Goal: Task Accomplishment & Management: Manage account settings

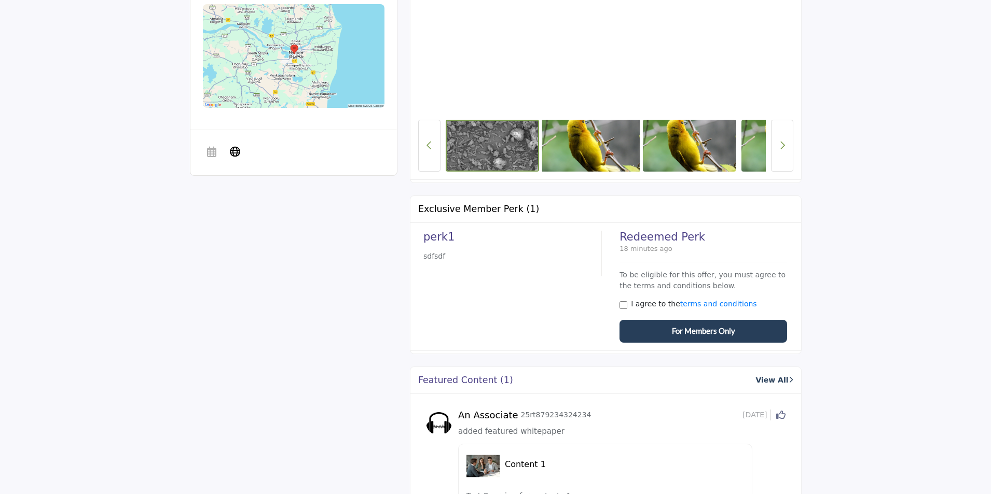
scroll to position [519, 0]
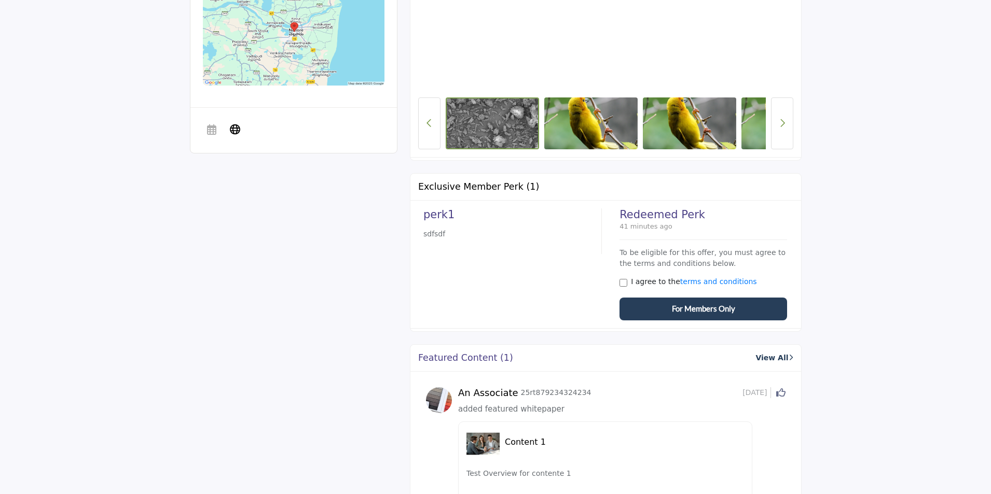
scroll to position [519, 0]
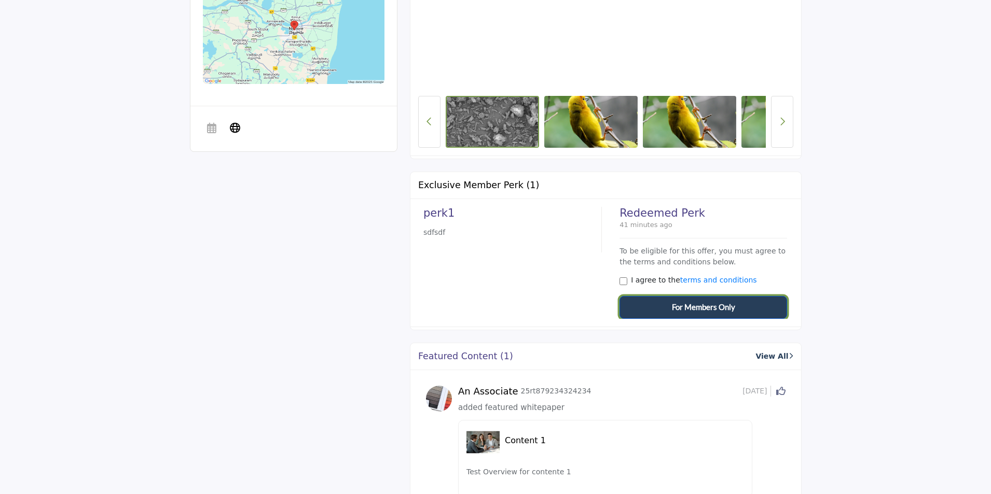
click at [710, 310] on span "For Members Only" at bounding box center [703, 307] width 63 height 12
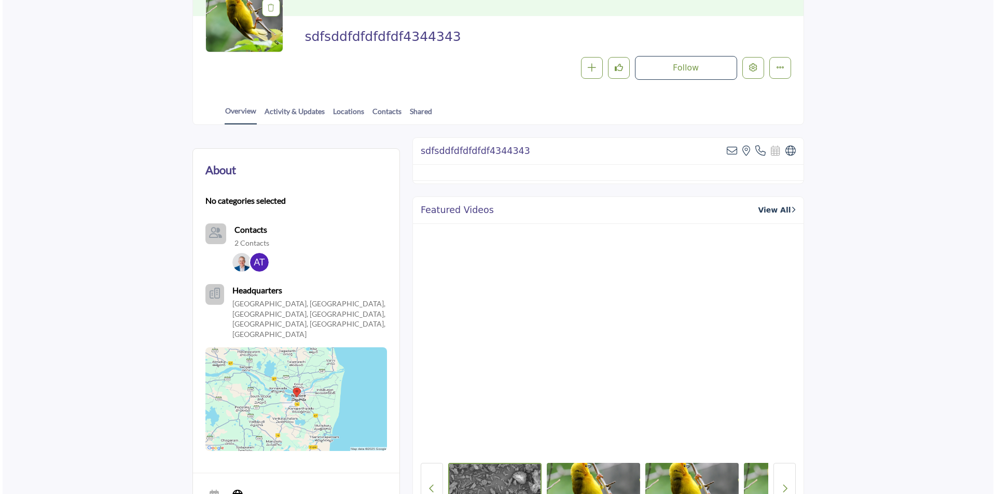
scroll to position [0, 0]
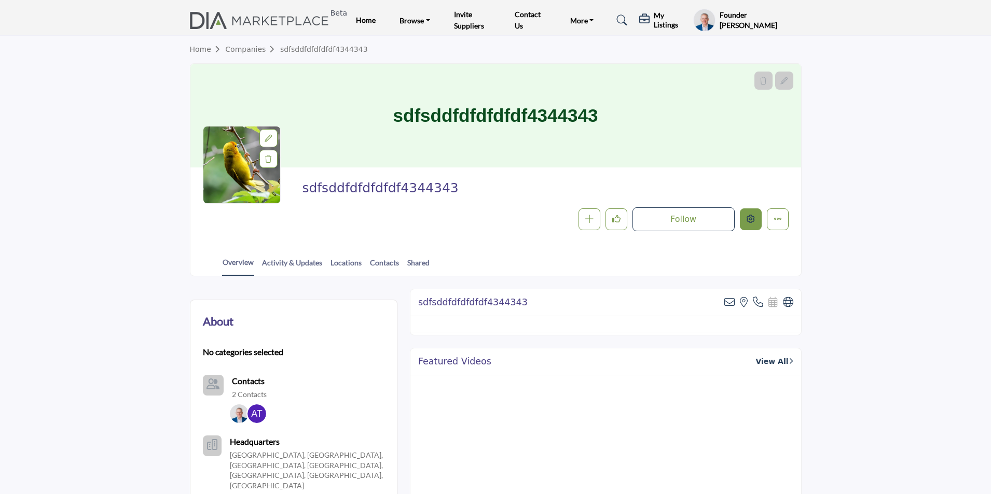
click at [751, 215] on icon "Edit company" at bounding box center [750, 219] width 8 height 8
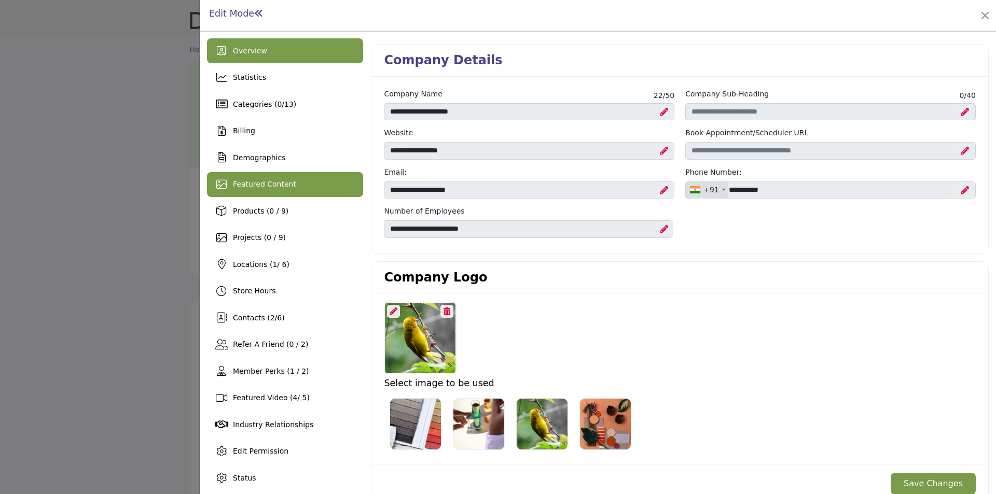
click at [286, 180] on span "Featured Content" at bounding box center [264, 184] width 63 height 8
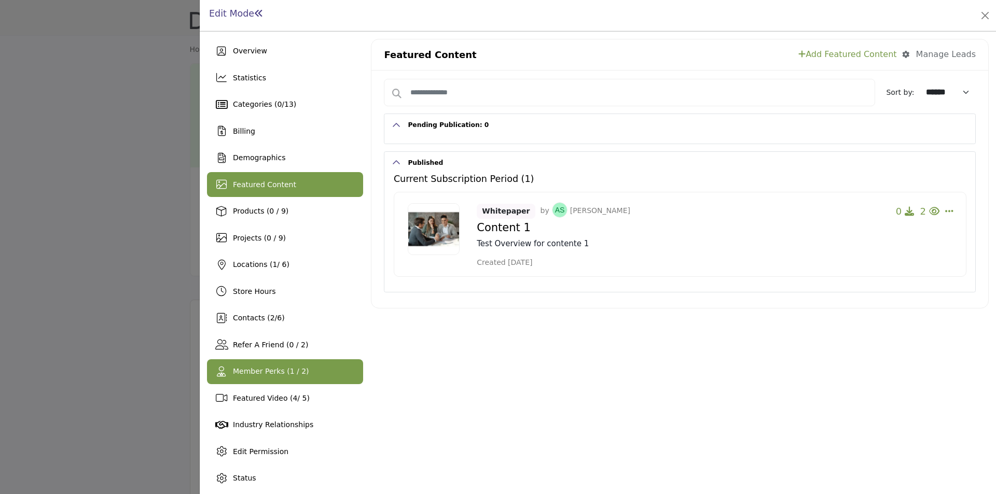
click at [269, 374] on span "Member Perks (1 / 2)" at bounding box center [271, 371] width 76 height 8
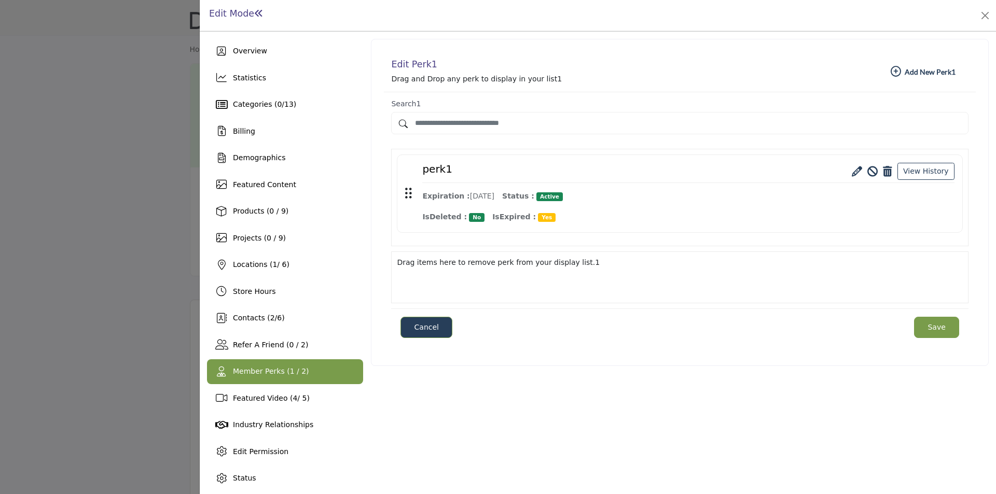
click at [914, 73] on b "Add New Add New Perk1" at bounding box center [923, 71] width 65 height 10
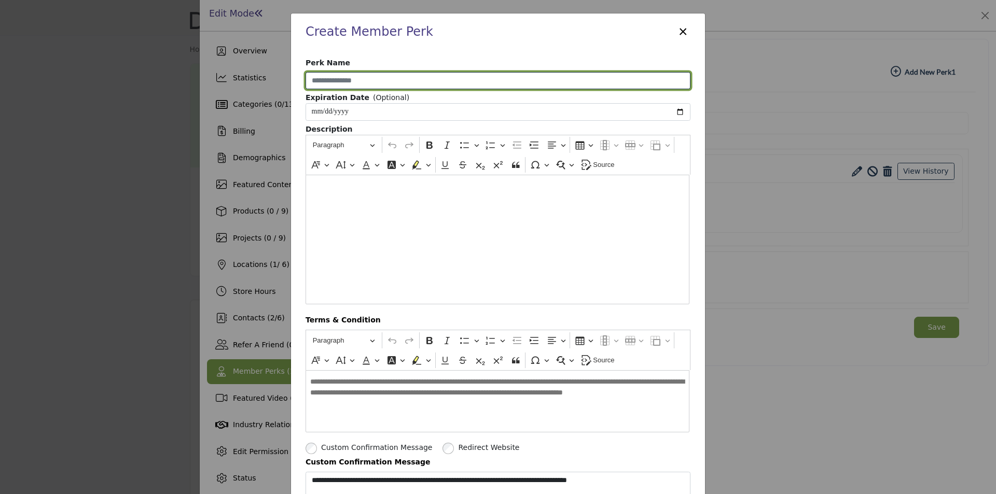
click at [383, 77] on input "Perk Name" at bounding box center [497, 81] width 385 height 18
type input "******"
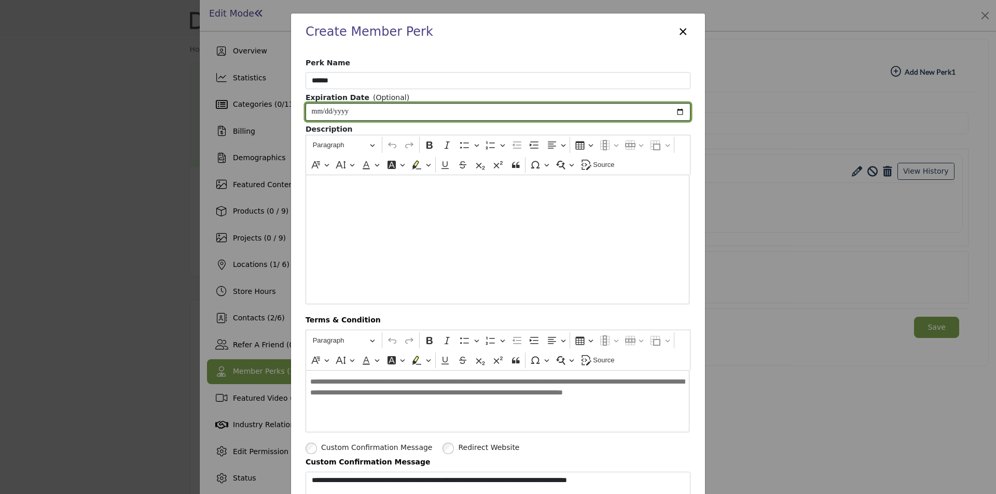
click at [672, 109] on input "Enter Expiration Date" at bounding box center [497, 112] width 385 height 18
type input "**********"
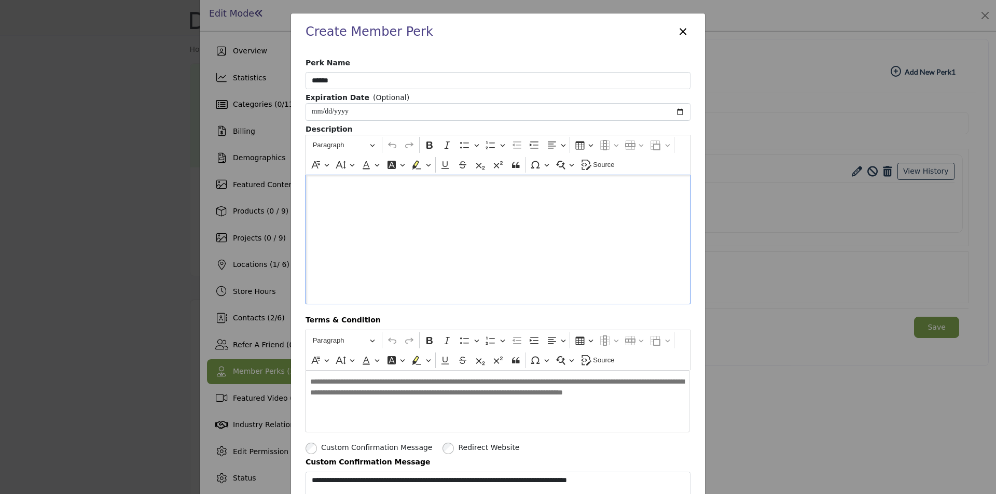
click at [385, 237] on div "Editor editing area: main" at bounding box center [497, 240] width 385 height 130
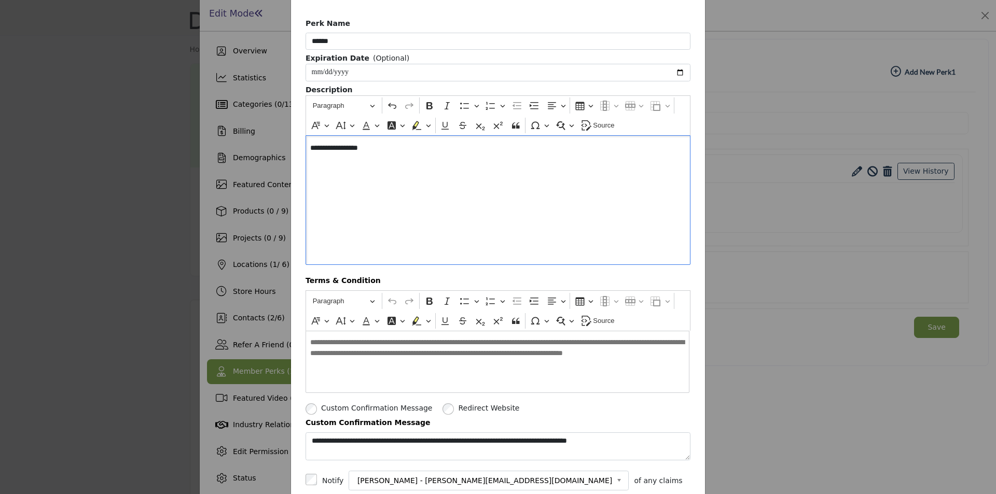
scroll to position [104, 0]
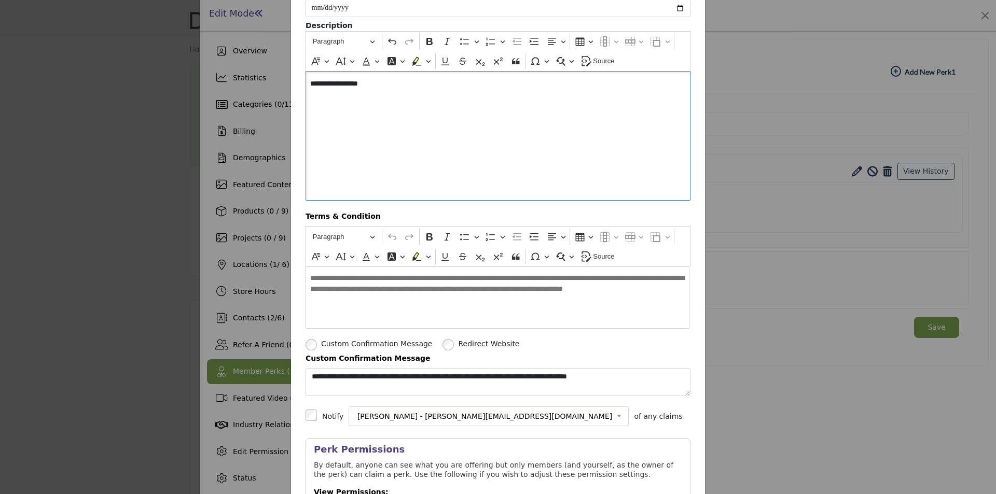
click at [449, 294] on p "**********" at bounding box center [497, 285] width 374 height 37
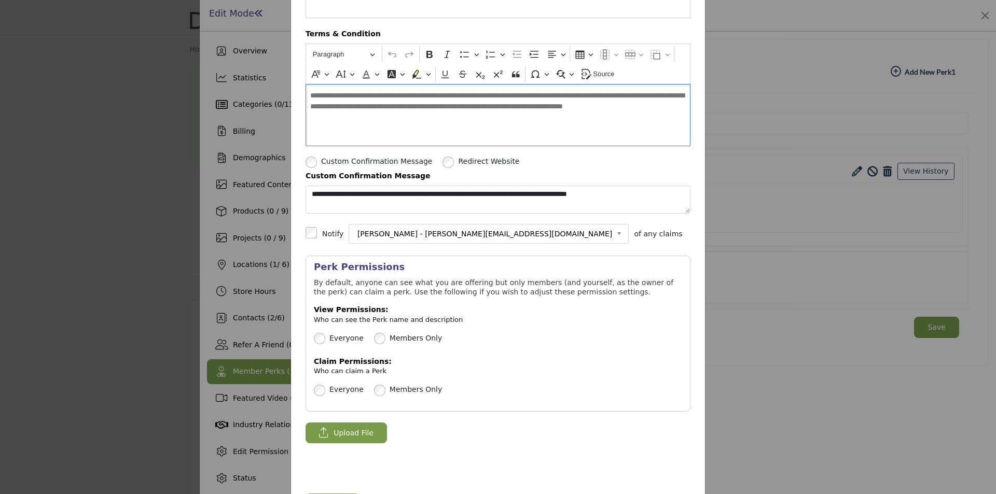
scroll to position [311, 0]
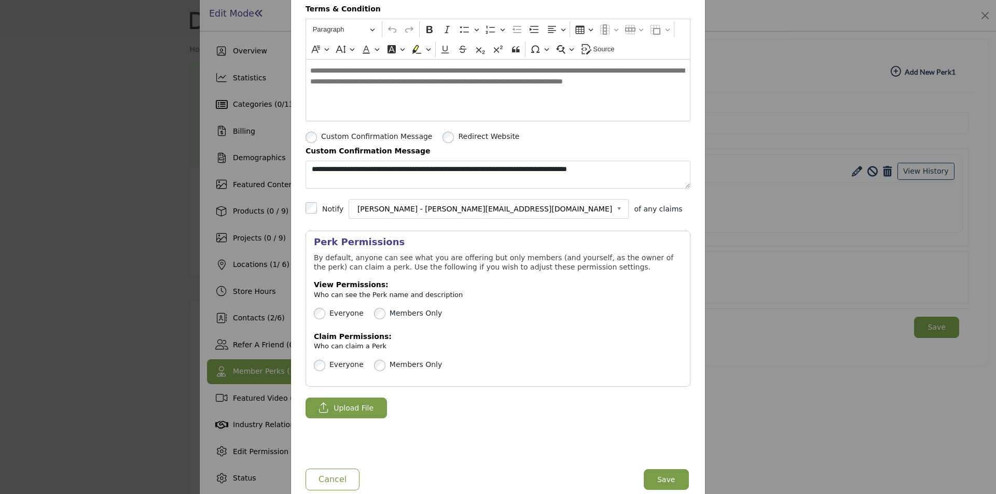
click at [333, 413] on span "Upload File" at bounding box center [353, 408] width 40 height 15
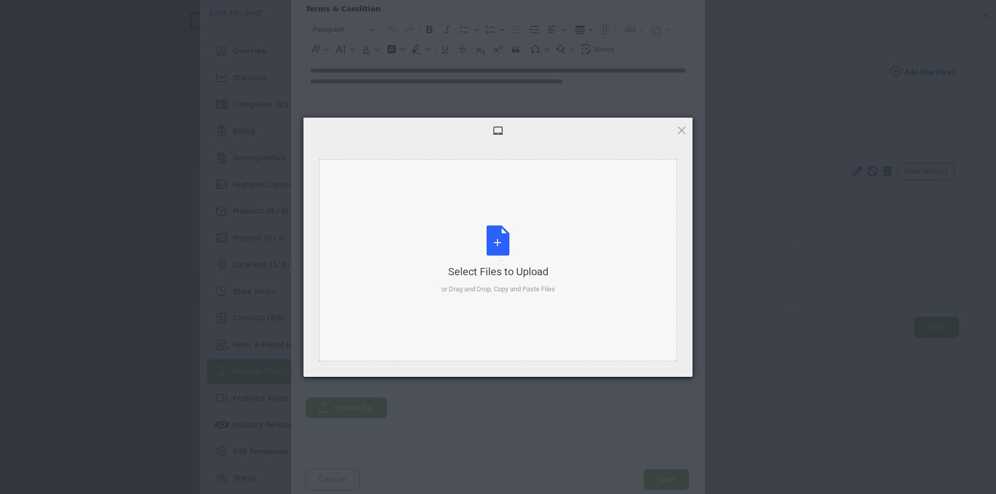
scroll to position [0, 0]
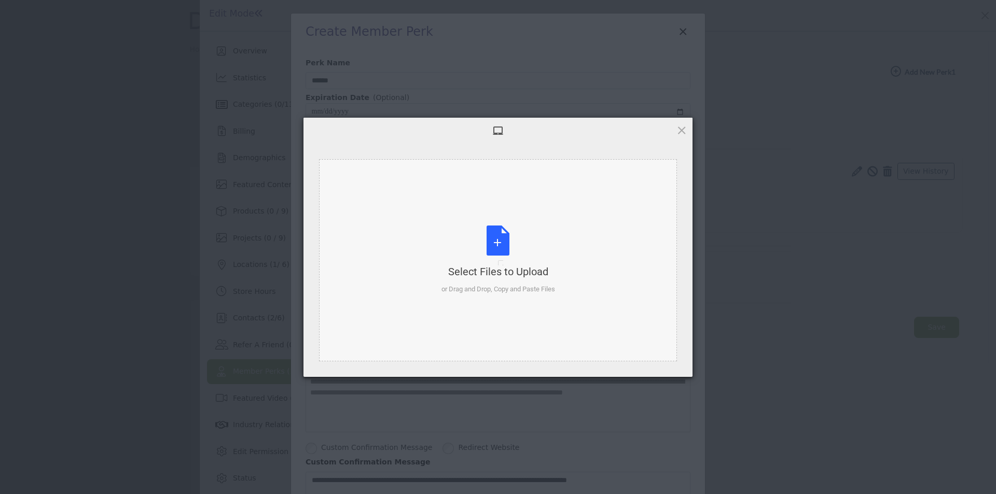
click at [489, 242] on div "Select Files to Upload or Drag and Drop, Copy and Paste Files" at bounding box center [498, 260] width 114 height 69
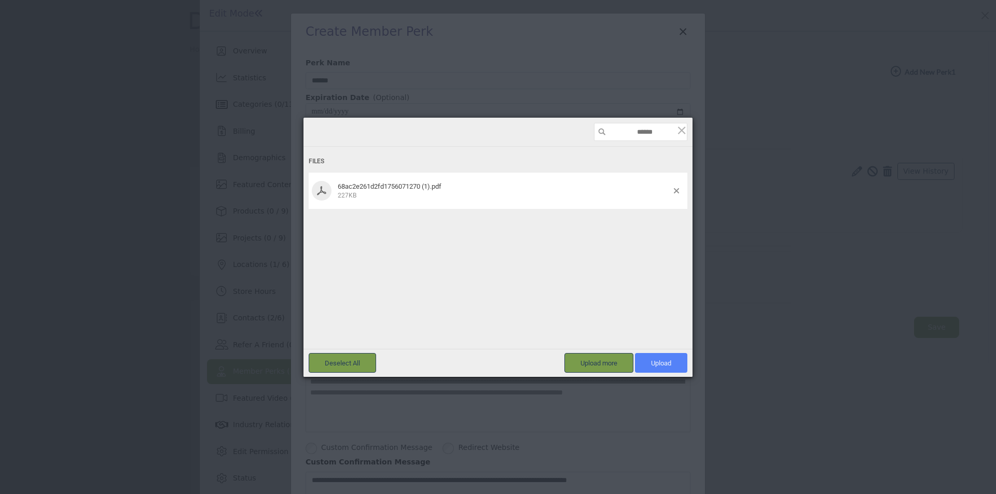
click at [669, 360] on span "Upload 1" at bounding box center [661, 363] width 20 height 8
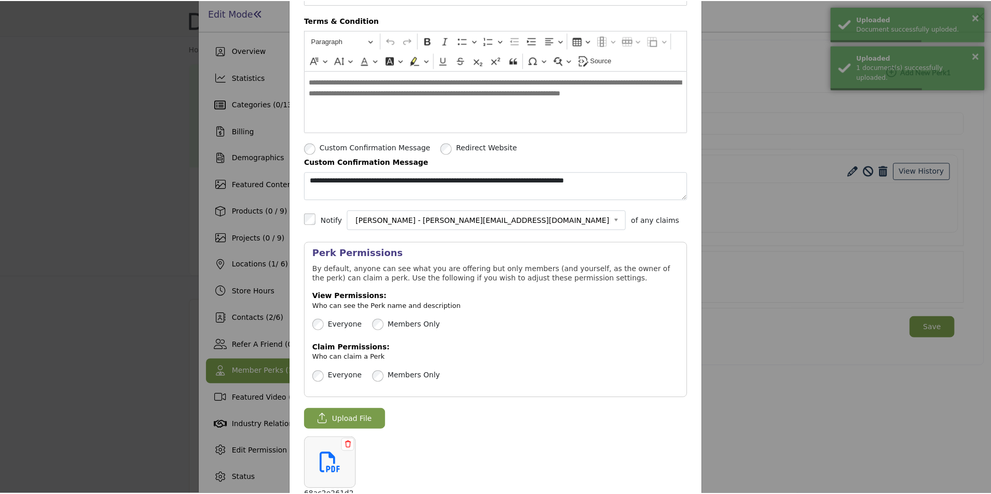
scroll to position [408, 0]
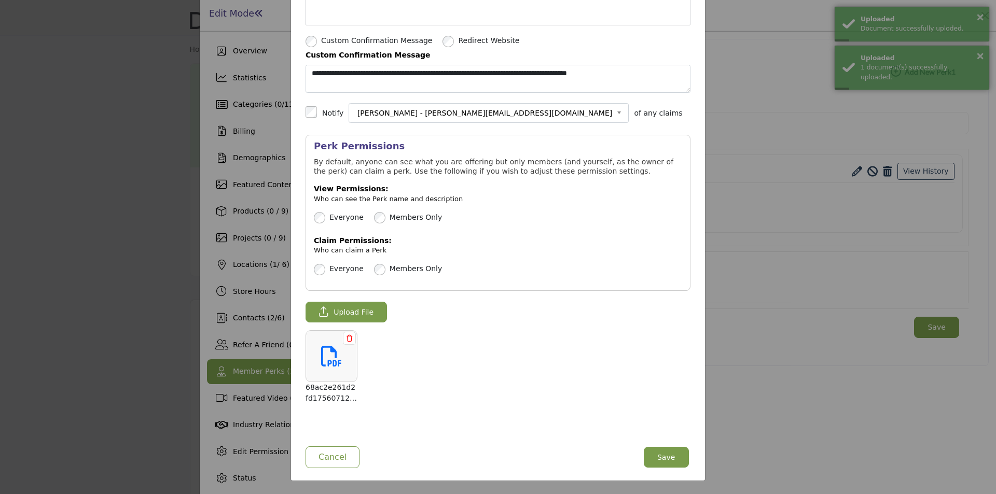
click at [657, 451] on button "Save" at bounding box center [666, 457] width 45 height 21
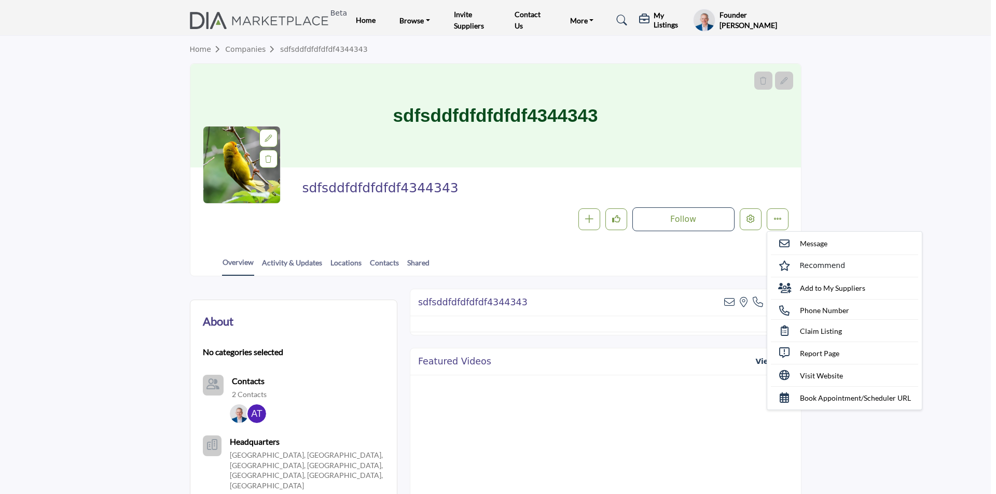
click at [147, 291] on div at bounding box center [498, 247] width 996 height 494
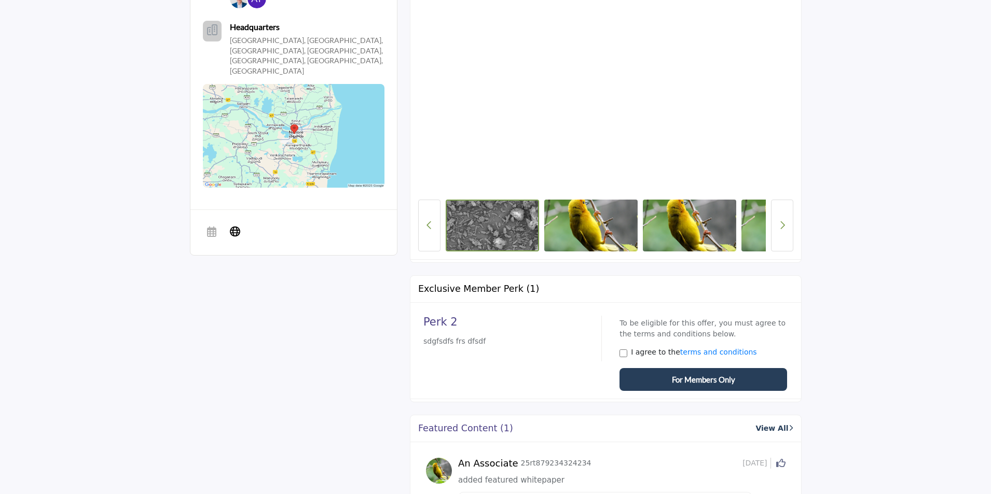
scroll to position [426, 0]
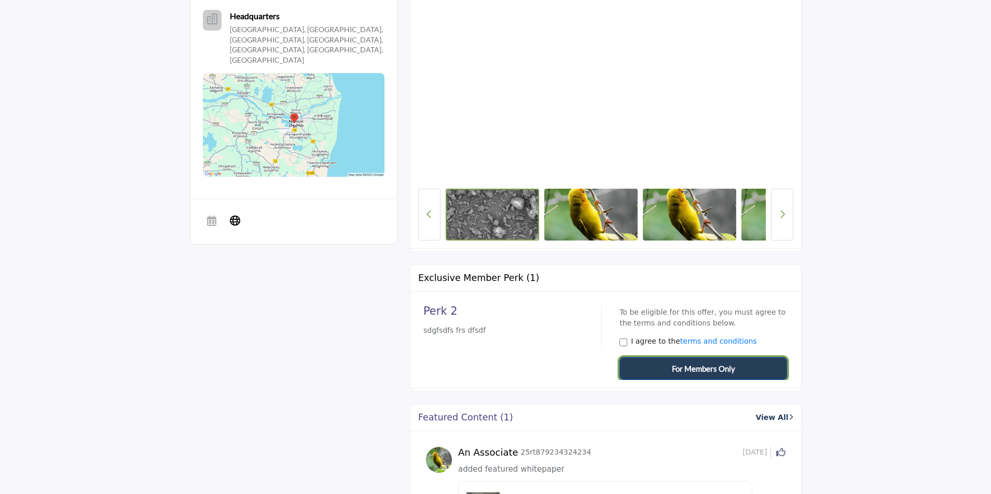
click at [701, 372] on span "For Members Only" at bounding box center [703, 369] width 63 height 12
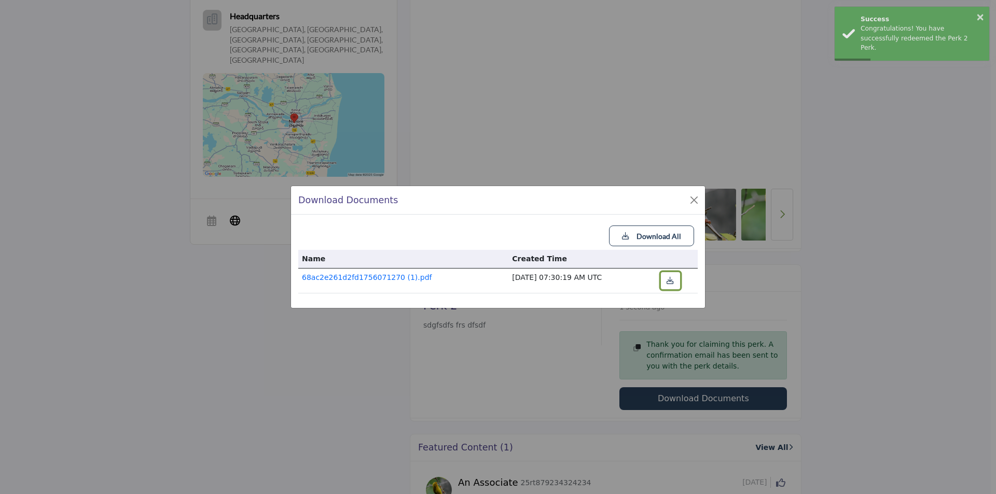
click at [666, 281] on icon "button" at bounding box center [669, 280] width 7 height 7
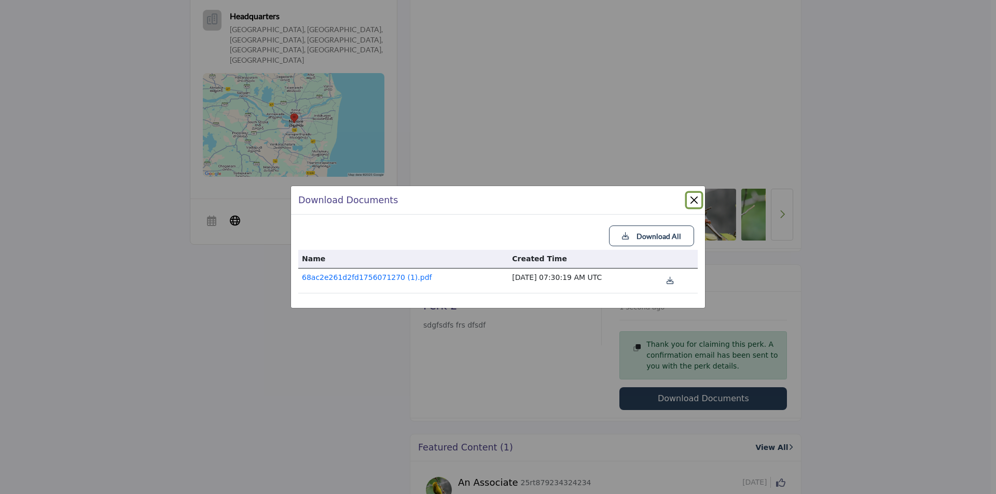
click at [694, 203] on button "Close" at bounding box center [694, 200] width 15 height 15
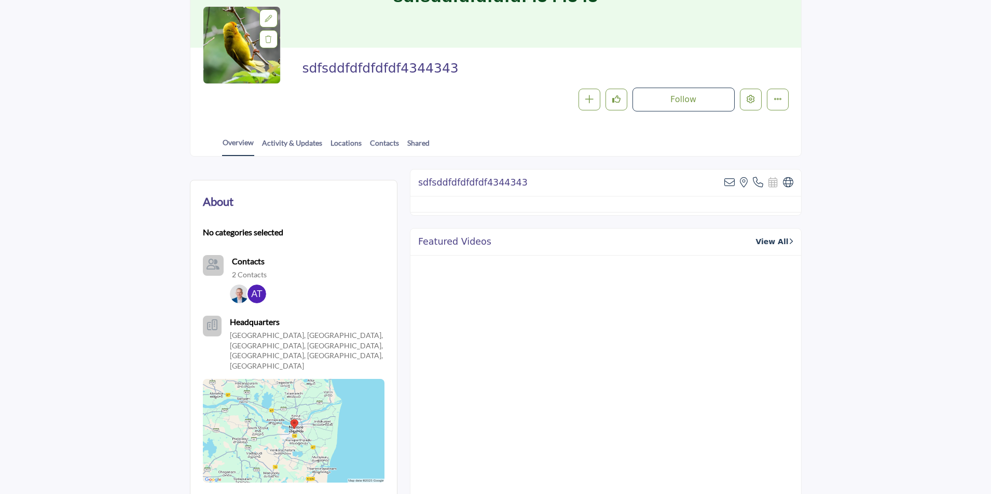
scroll to position [63, 0]
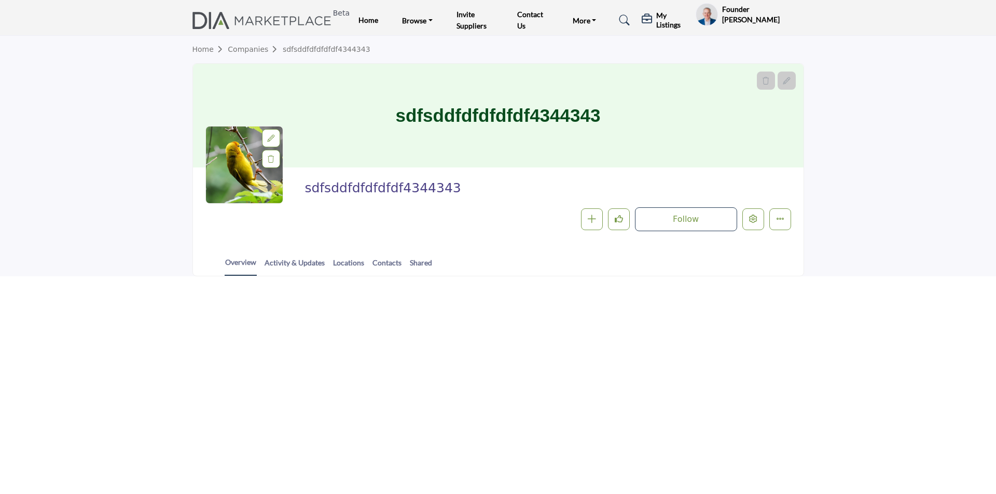
drag, startPoint x: 457, startPoint y: 191, endPoint x: 307, endPoint y: 191, distance: 150.9
click at [307, 191] on span "sdfsddfdfdfdfdf4344343" at bounding box center [421, 188] width 234 height 17
copy span "sdfsddfdfdfdfdf4344343"
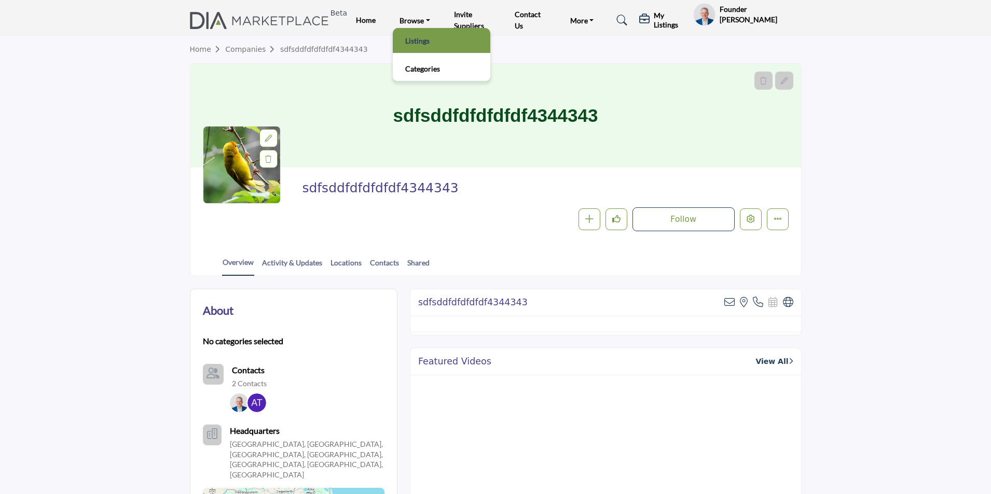
click at [413, 39] on link "Listings" at bounding box center [441, 40] width 87 height 15
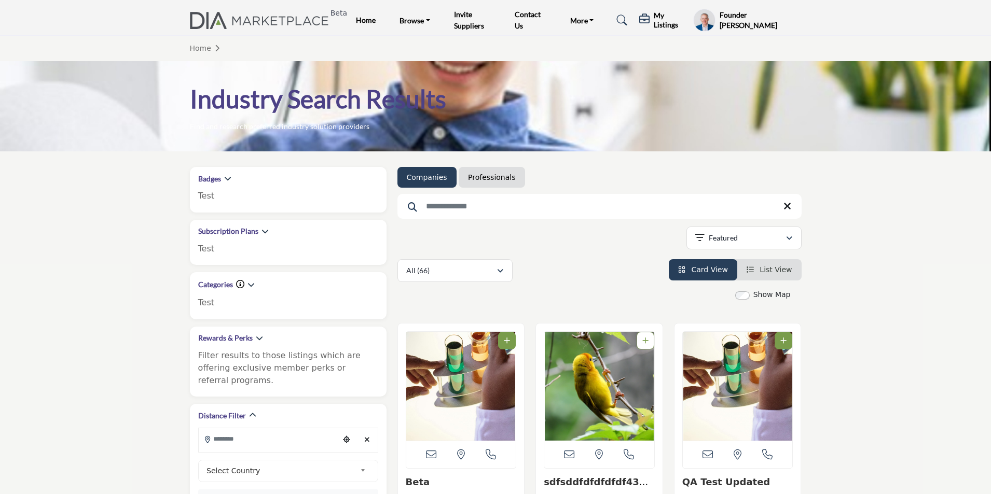
click at [471, 212] on input "Search Keyword" at bounding box center [599, 206] width 404 height 25
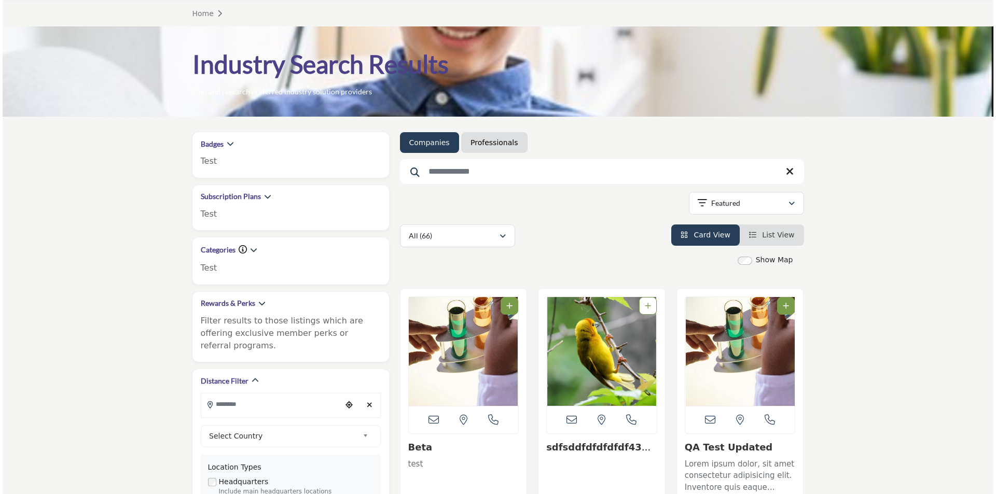
scroll to position [156, 0]
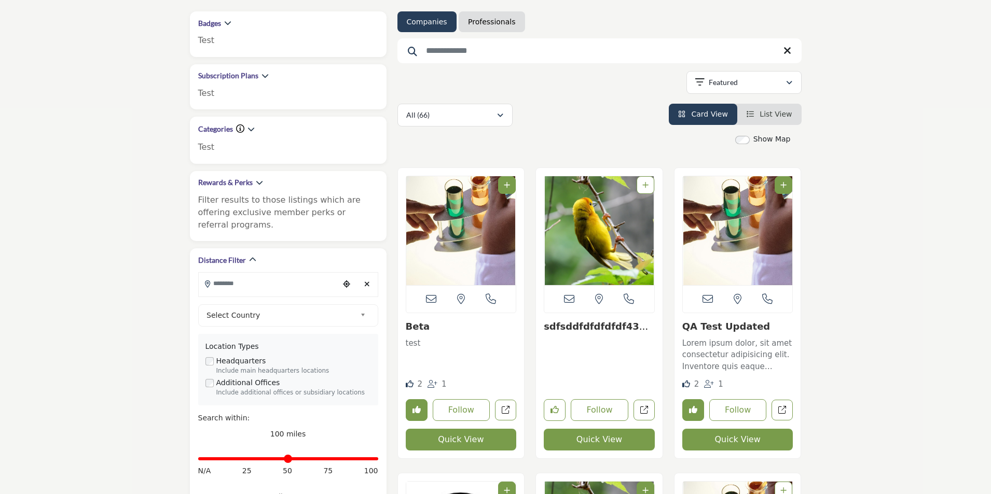
click at [584, 444] on button "Quick View" at bounding box center [599, 440] width 111 height 22
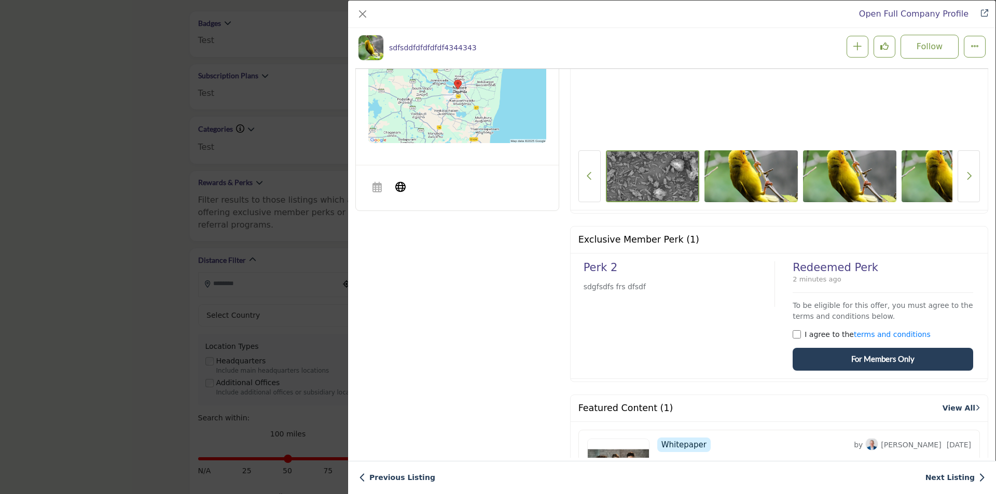
scroll to position [457, 0]
click at [845, 357] on button "For Members Only" at bounding box center [883, 358] width 180 height 23
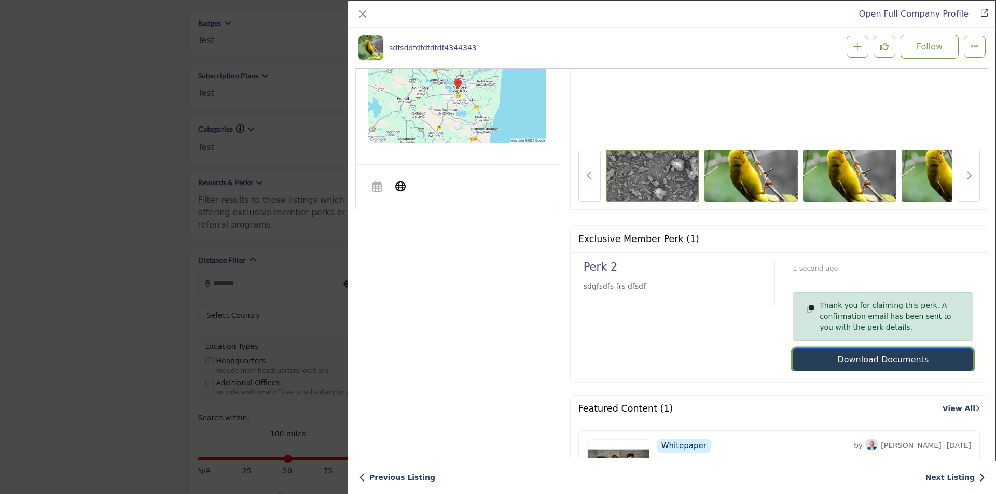
click at [852, 361] on button "Download Documents" at bounding box center [883, 360] width 180 height 23
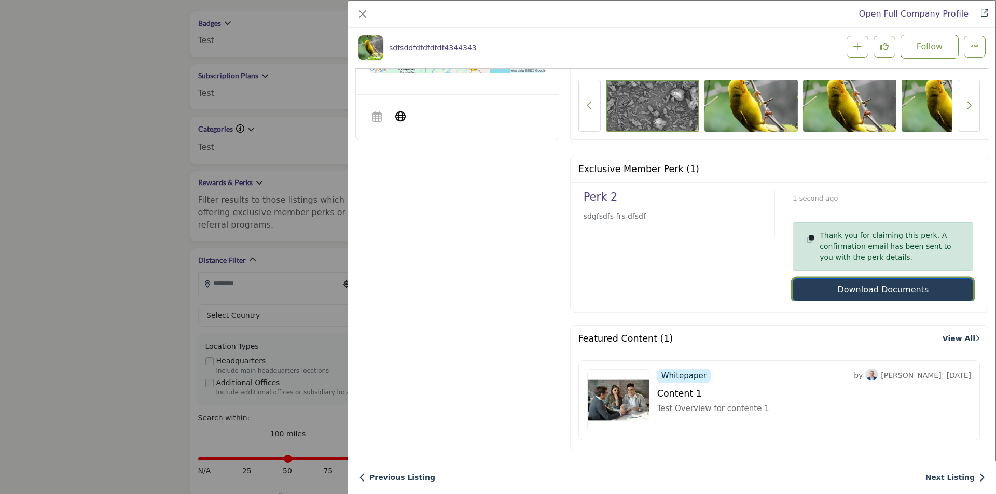
scroll to position [509, 0]
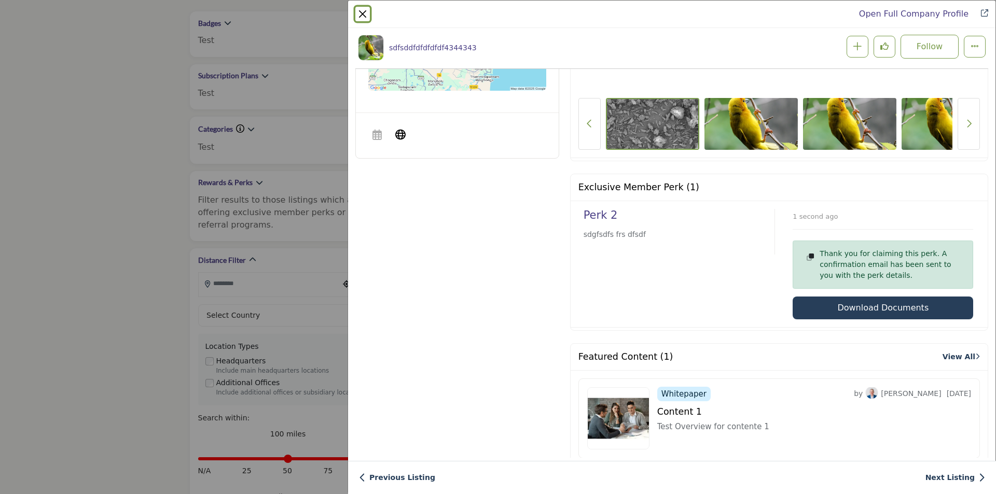
click at [360, 16] on button "Close" at bounding box center [362, 14] width 15 height 15
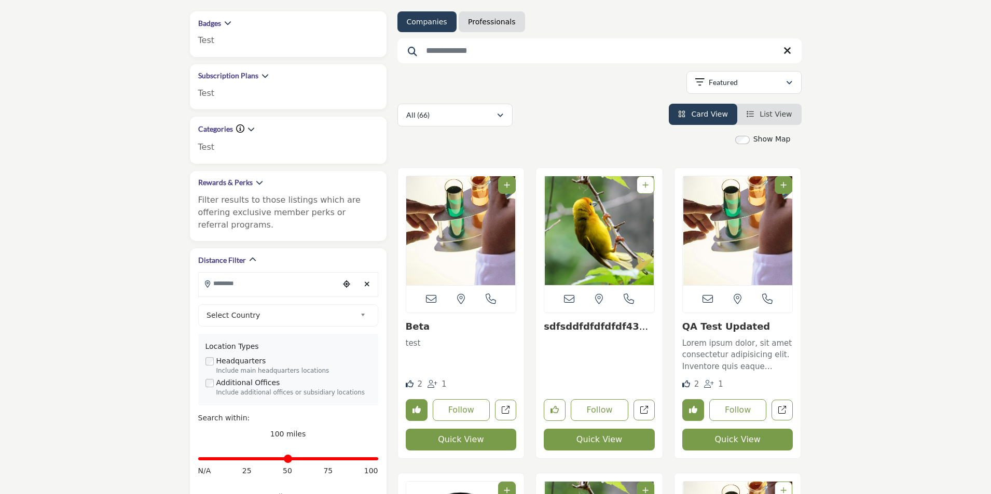
click at [616, 447] on button "Quick View" at bounding box center [599, 440] width 111 height 22
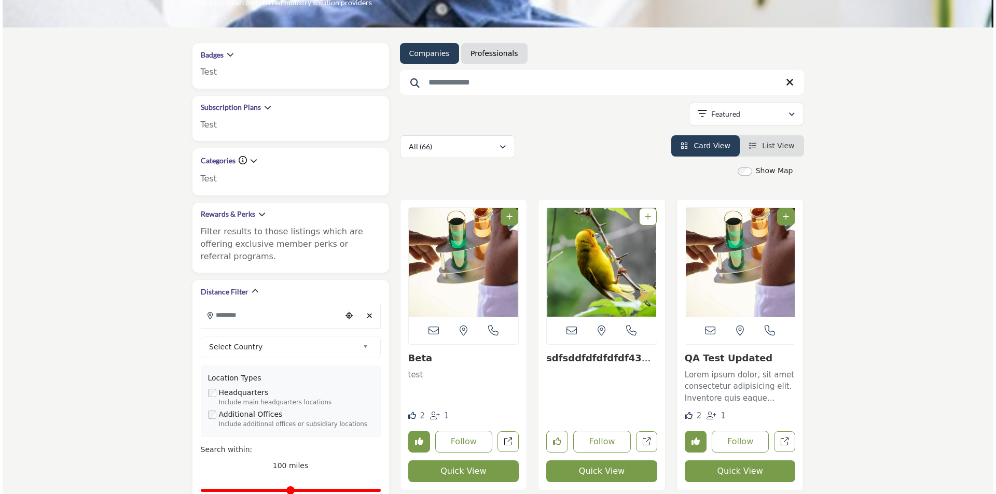
scroll to position [207, 0]
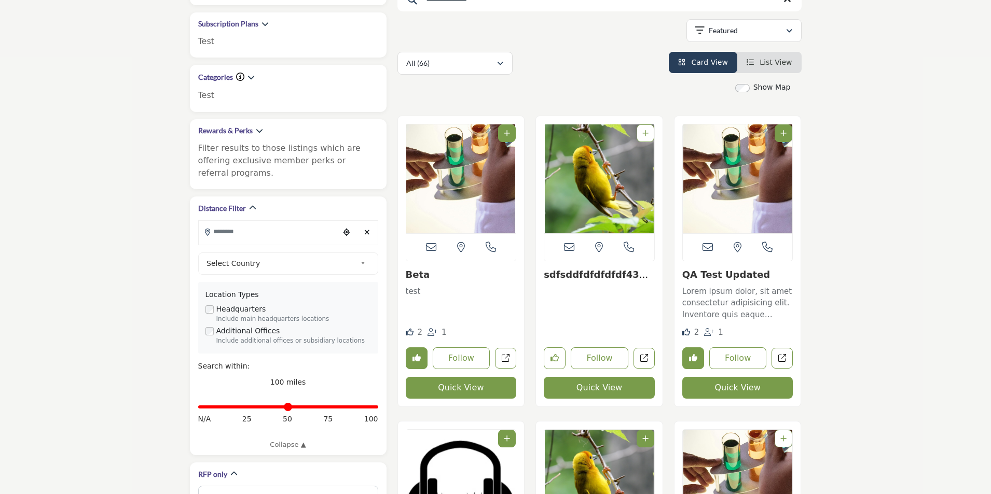
click at [603, 387] on button "Quick View" at bounding box center [599, 388] width 111 height 22
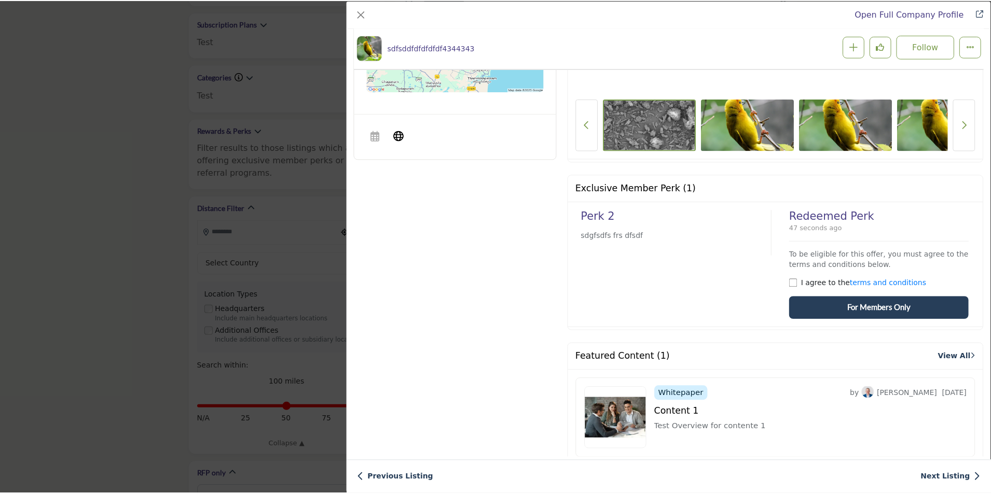
scroll to position [509, 0]
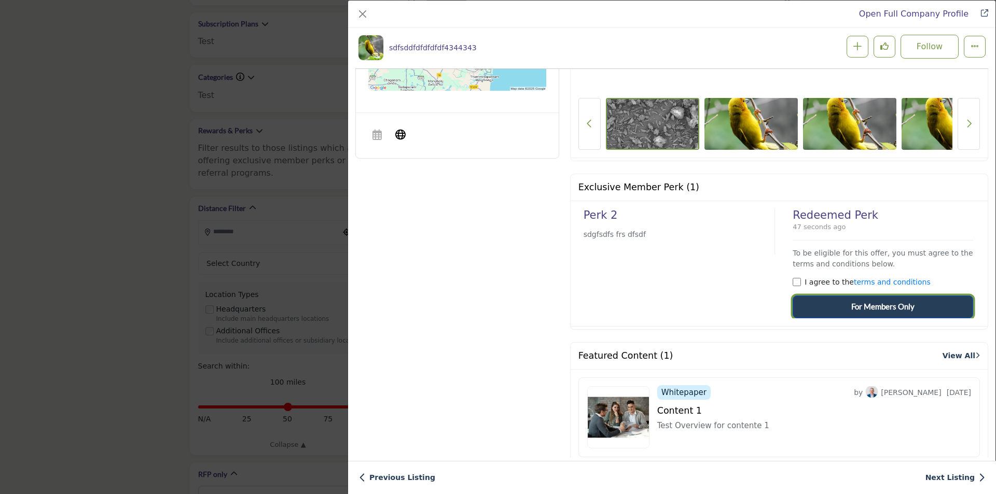
click at [841, 307] on button "For Members Only" at bounding box center [883, 307] width 180 height 23
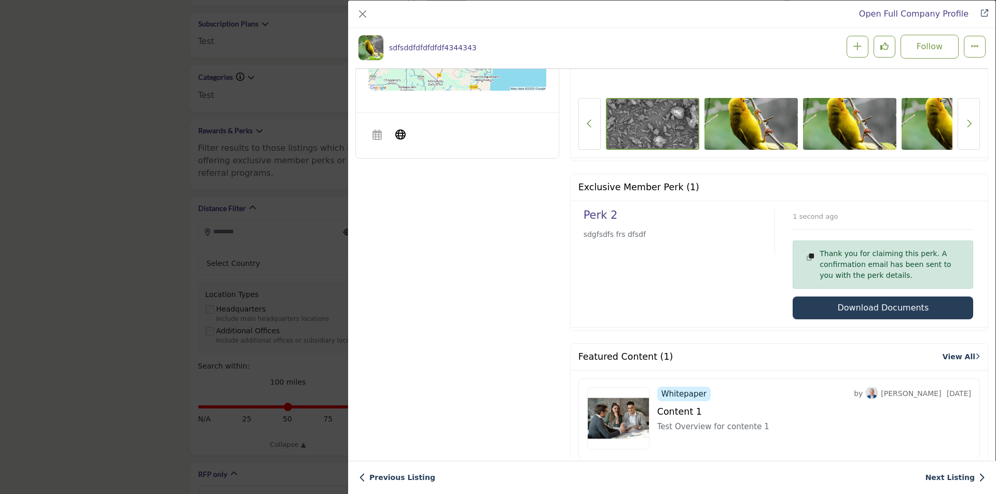
click at [189, 216] on div "Open Full Company Profile sdfsddfdfdfdfdf4344343 Follow Following" at bounding box center [498, 247] width 996 height 494
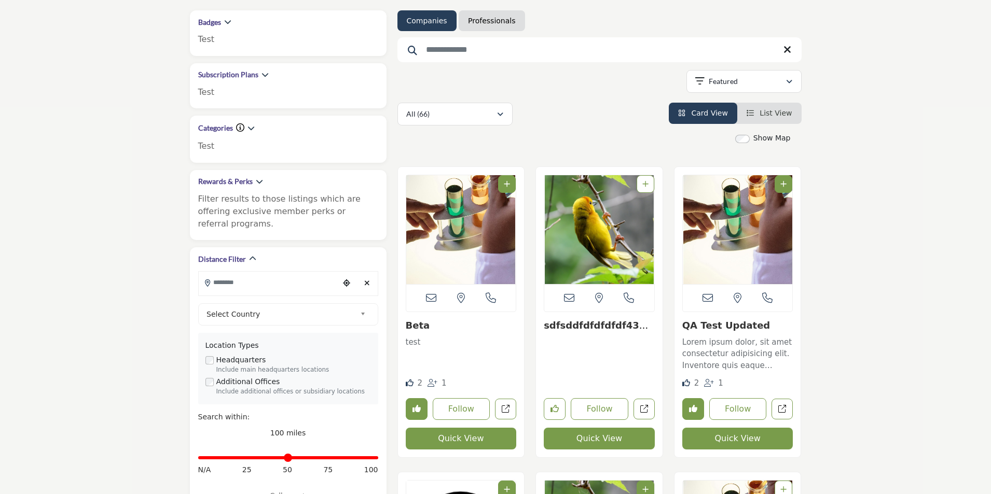
scroll to position [156, 0]
